Goal: Check status

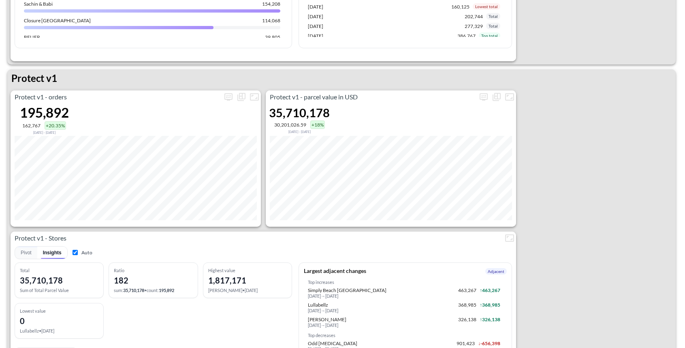
scroll to position [1106, 0]
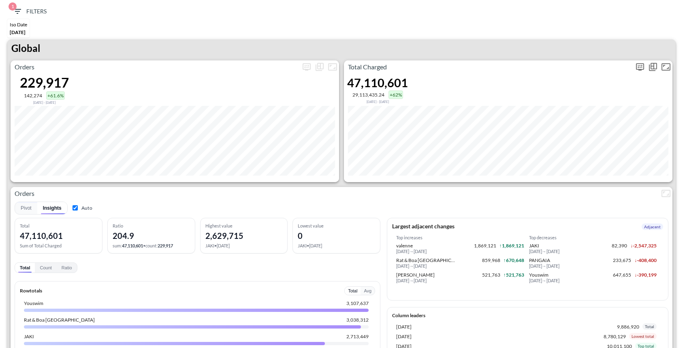
click at [640, 67] on icon "more" at bounding box center [640, 67] width 10 height 10
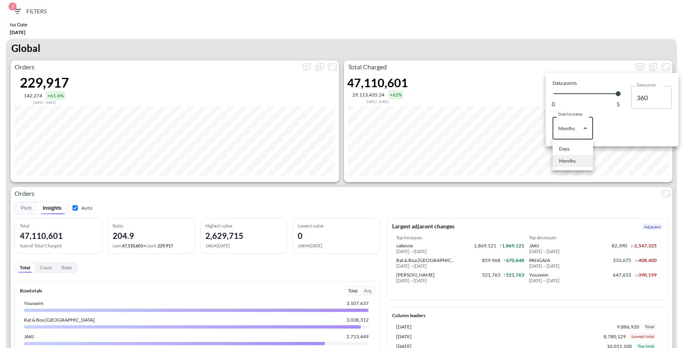
click at [575, 130] on body "BI.P.EYE, Interactive Analytics Dashboards 1 Filters Iso Date [DATE] Global Ord…" at bounding box center [342, 174] width 685 height 348
click at [568, 147] on div "Days" at bounding box center [564, 148] width 11 height 7
type input "Days"
type input "144"
click at [534, 36] on div at bounding box center [342, 174] width 685 height 348
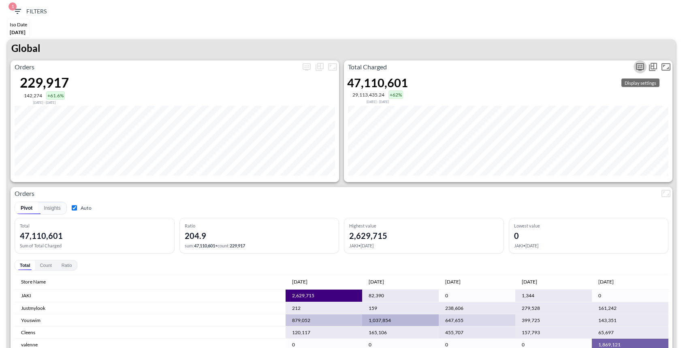
click at [640, 68] on icon "more" at bounding box center [640, 66] width 8 height 7
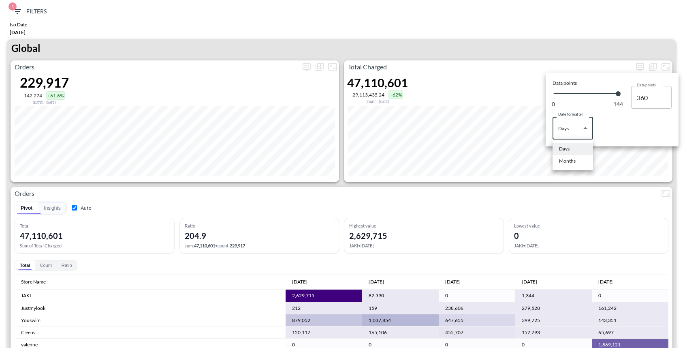
click at [573, 128] on body "BI.P.EYE, Interactive Analytics Dashboards 1 Filters Iso Date [DATE] Global Ord…" at bounding box center [342, 174] width 685 height 348
click at [571, 161] on div "Months" at bounding box center [567, 160] width 17 height 7
type input "Months"
click at [510, 36] on div at bounding box center [342, 174] width 685 height 348
